Goal: Task Accomplishment & Management: Use online tool/utility

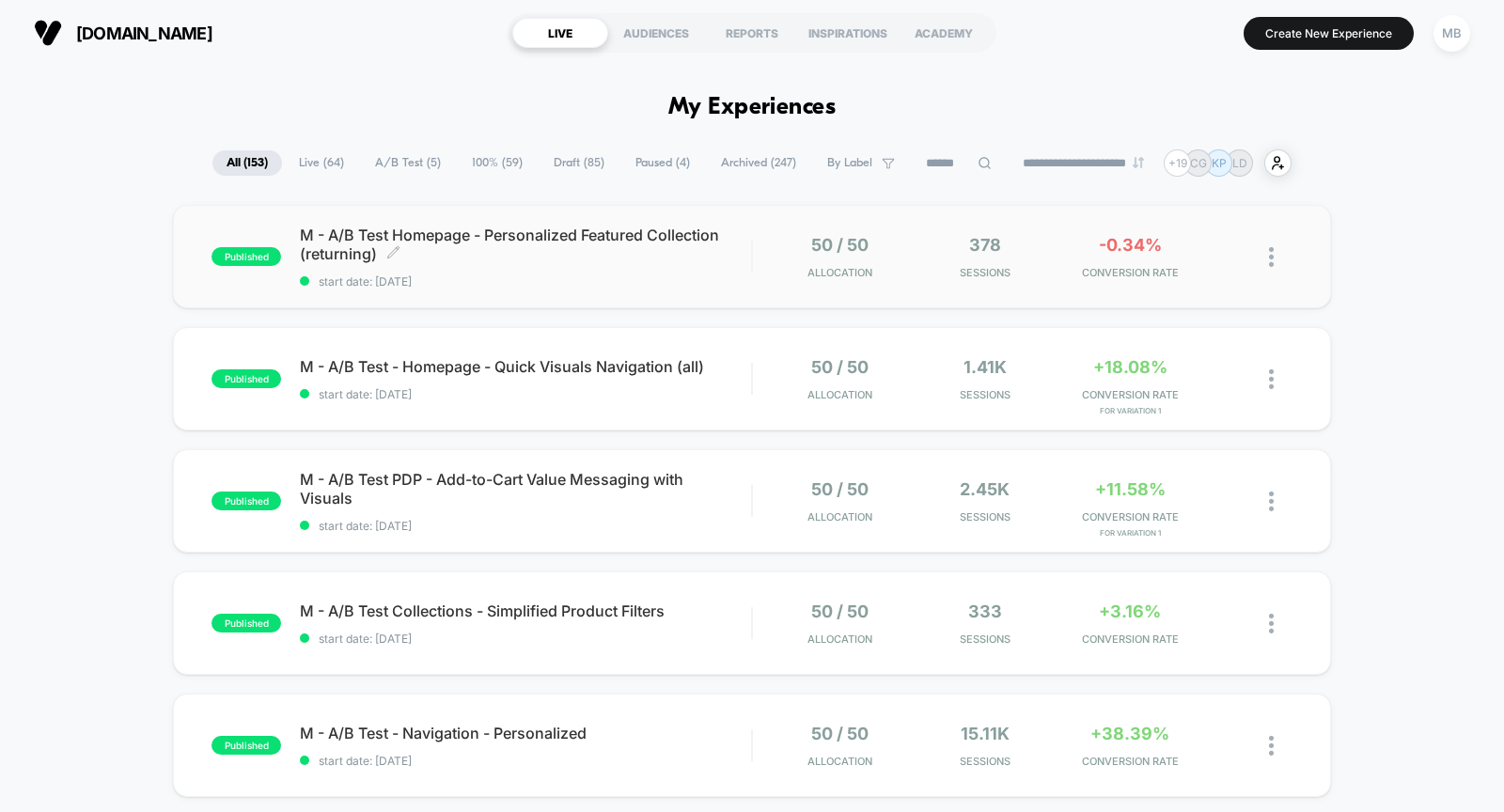
click at [455, 286] on span "start date: [DATE]" at bounding box center [525, 282] width 451 height 14
click at [1309, 41] on button "Create New Experience" at bounding box center [1329, 33] width 170 height 33
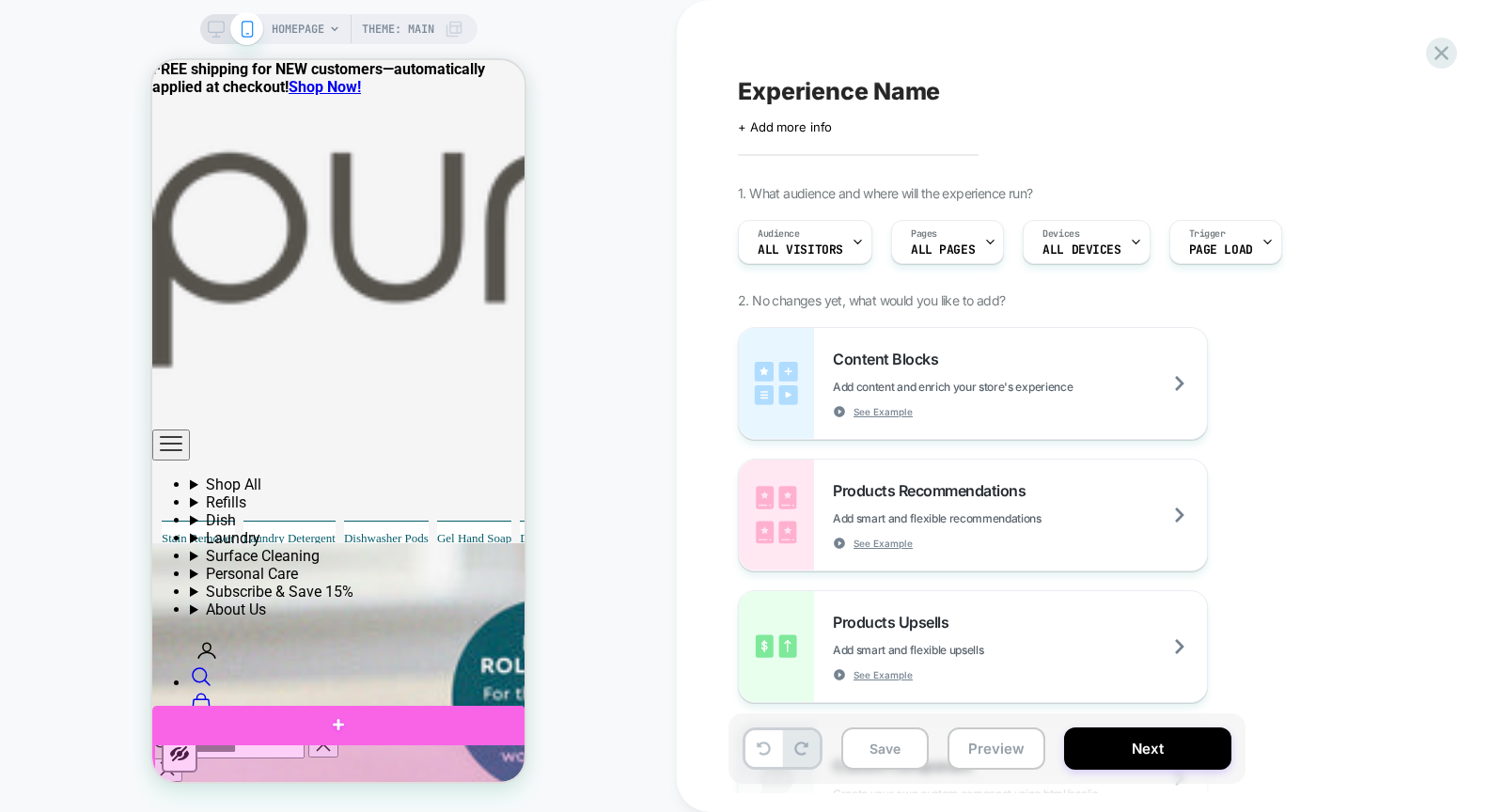
scroll to position [1135, 0]
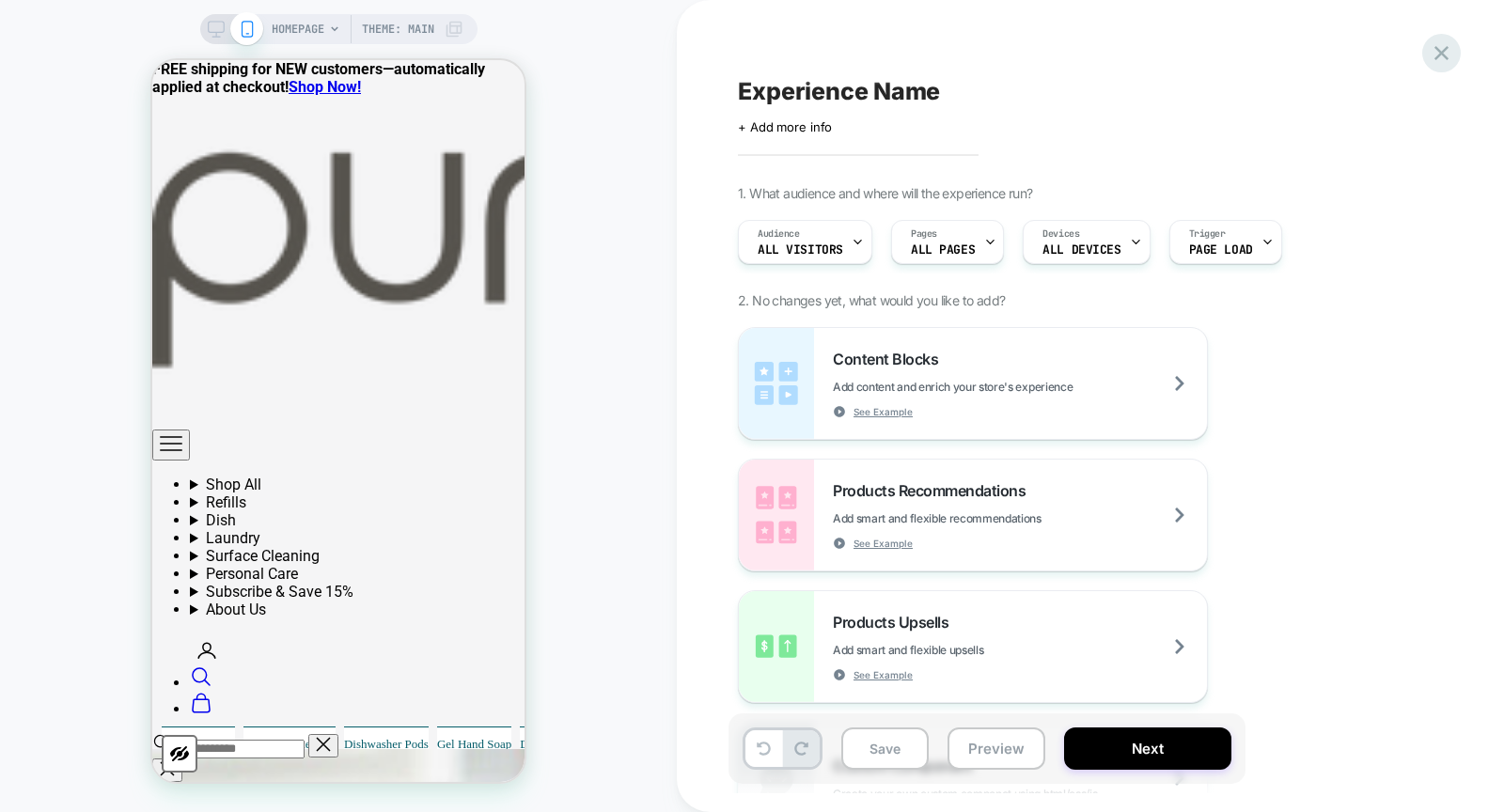
click at [1452, 51] on icon at bounding box center [1442, 53] width 25 height 25
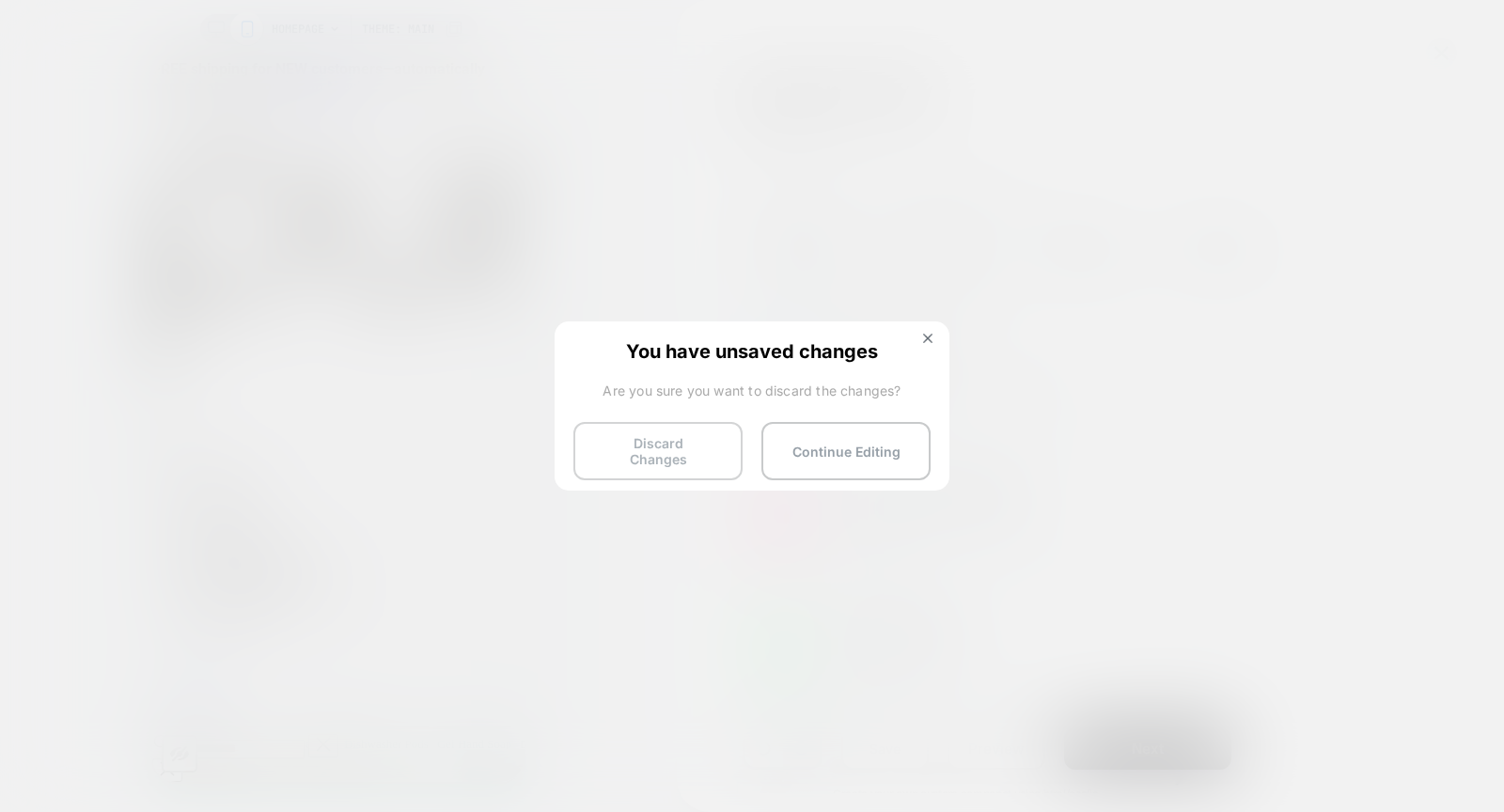
click at [656, 455] on button "Discard Changes" at bounding box center [658, 451] width 169 height 59
